Goal: Navigation & Orientation: Find specific page/section

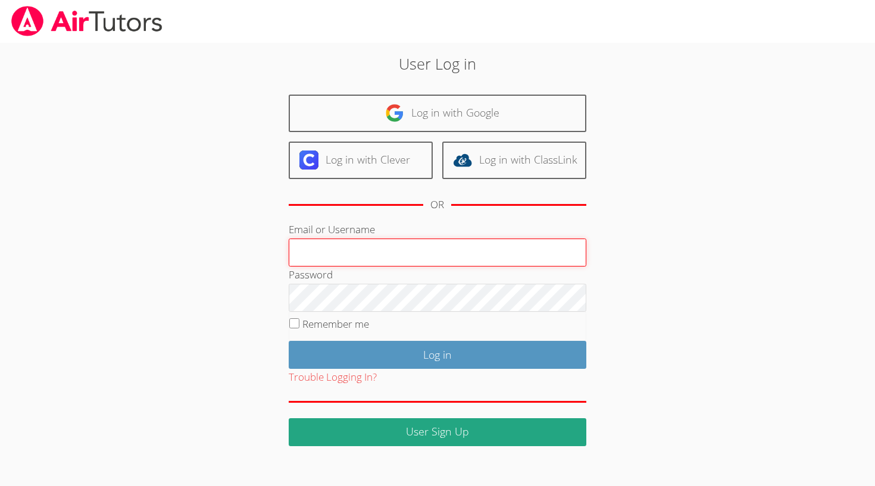
type input "[EMAIL_ADDRESS][DOMAIN_NAME]"
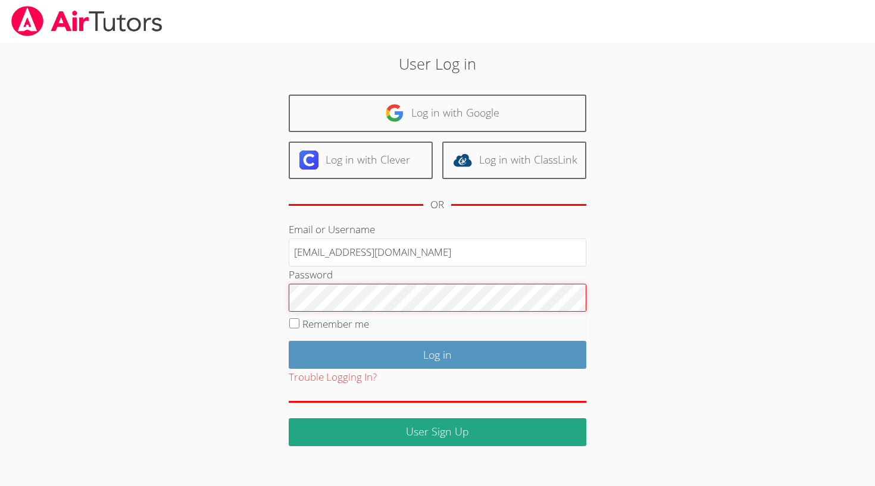
click at [437, 352] on input "Log in" at bounding box center [438, 355] width 298 height 28
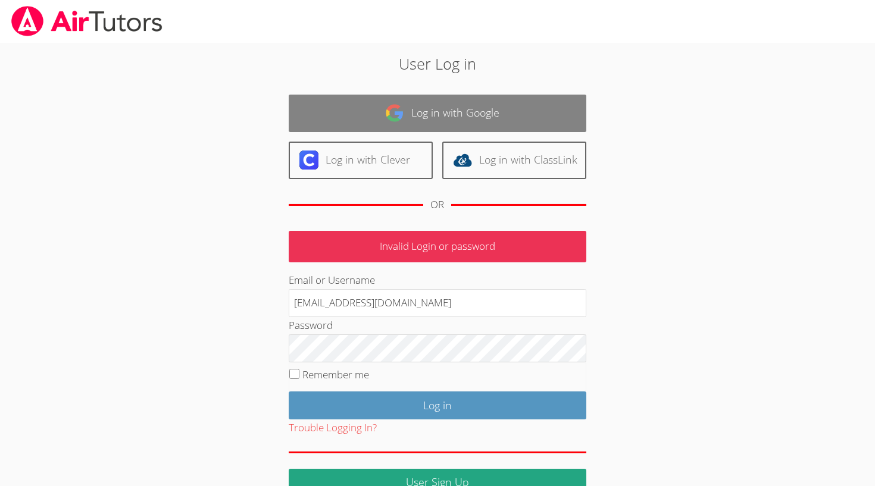
click at [480, 113] on link "Log in with Google" at bounding box center [438, 114] width 298 height 38
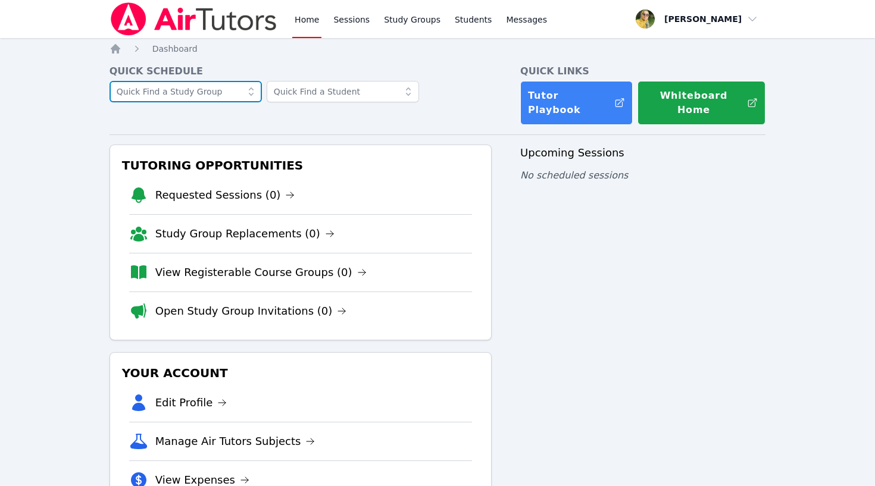
click at [208, 92] on input "text" at bounding box center [186, 91] width 152 height 21
